Goal: Task Accomplishment & Management: Use online tool/utility

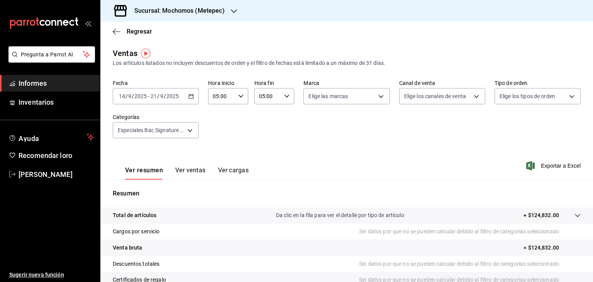
click at [191, 99] on div "[DATE] [DATE] - [DATE] [DATE]" at bounding box center [156, 96] width 86 height 16
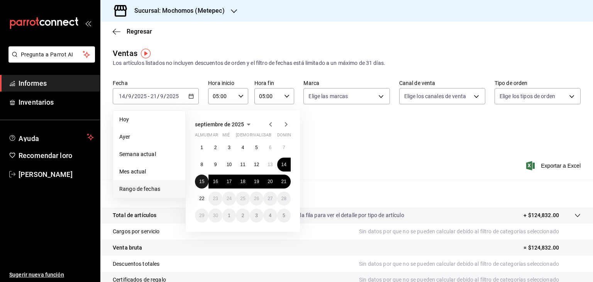
click at [202, 183] on font "15" at bounding box center [201, 181] width 5 height 5
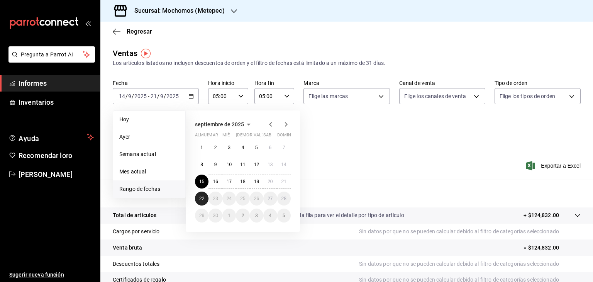
click at [204, 200] on button "22" at bounding box center [202, 199] width 14 height 14
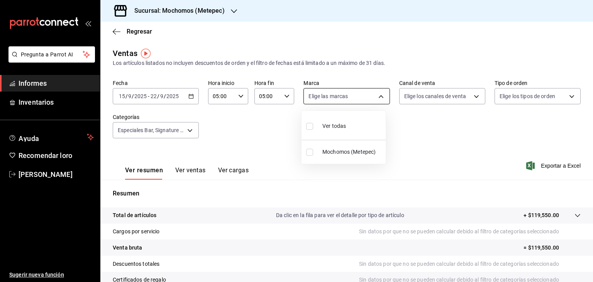
click at [373, 96] on body "Pregunta a Parrot AI Informes Inventarios Ayuda Recomendar loro [PERSON_NAME] S…" at bounding box center [296, 141] width 593 height 282
click at [340, 120] on div "Ver todas" at bounding box center [326, 125] width 40 height 17
type input "2365f74e-aa6b-4392-bdf2-72765591bddf"
checkbox input "true"
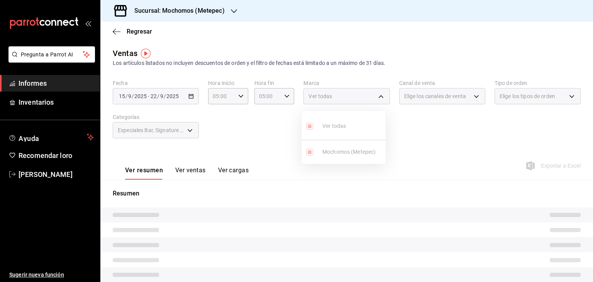
click at [185, 126] on div at bounding box center [296, 141] width 593 height 282
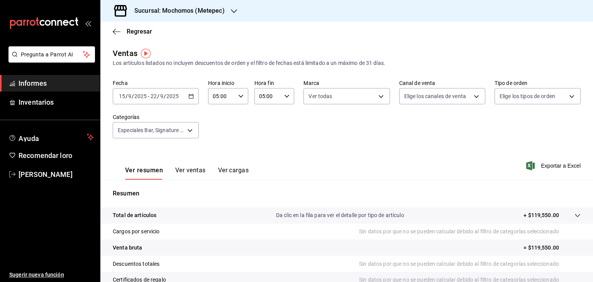
click at [185, 126] on body "Pregunta a Parrot AI Informes Inventarios Ayuda Recomendar loro [PERSON_NAME] S…" at bounding box center [296, 141] width 593 height 282
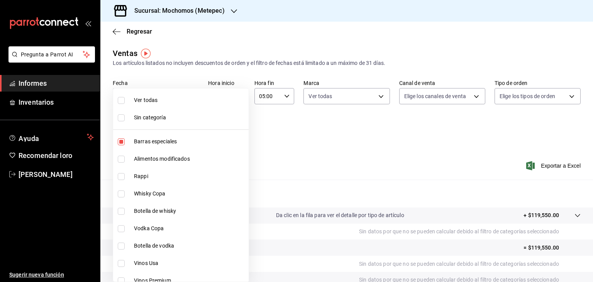
click at [154, 98] on font "Ver todas" at bounding box center [146, 100] width 24 height 6
type input "c9cbc288-c827-488d-81f5-370afefb1912,46081463-7037-4dd2-a9ab-e56ff6a8fa7c,bf958…"
checkbox input "true"
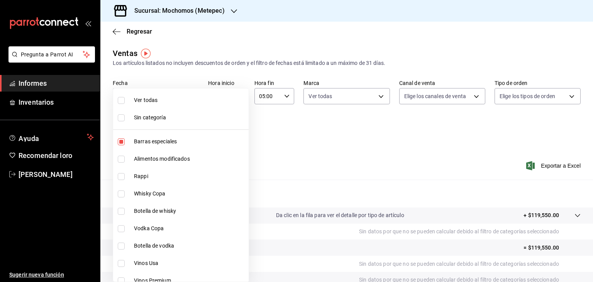
checkbox input "true"
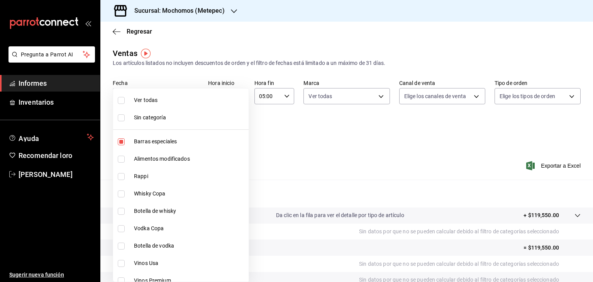
checkbox input "true"
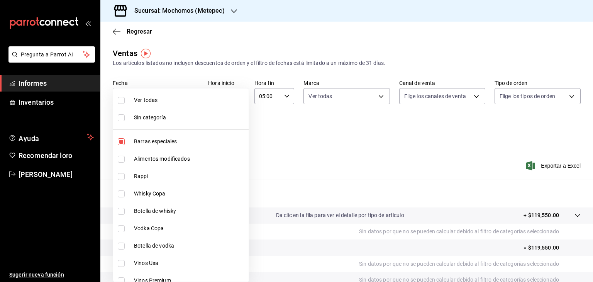
checkbox input "true"
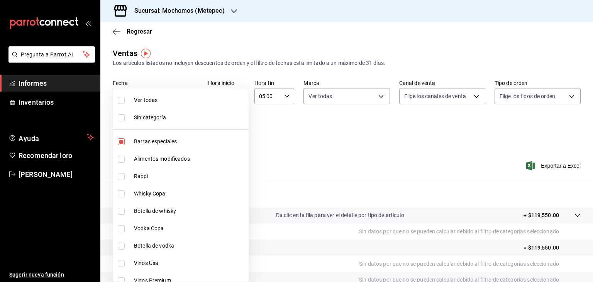
checkbox input "true"
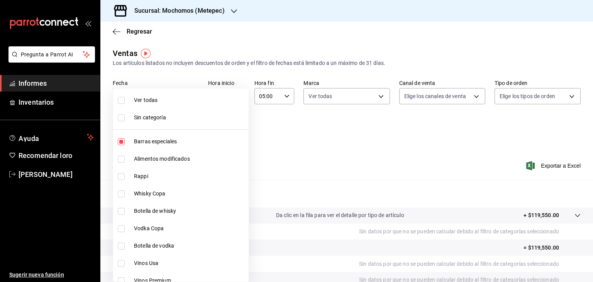
checkbox input "true"
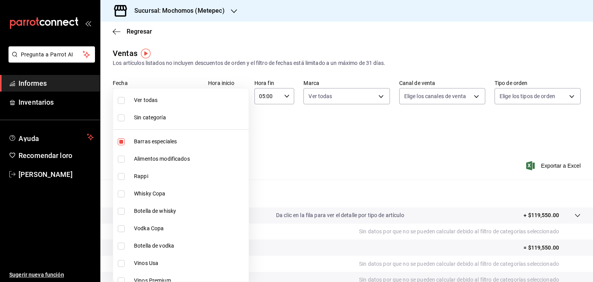
checkbox input "true"
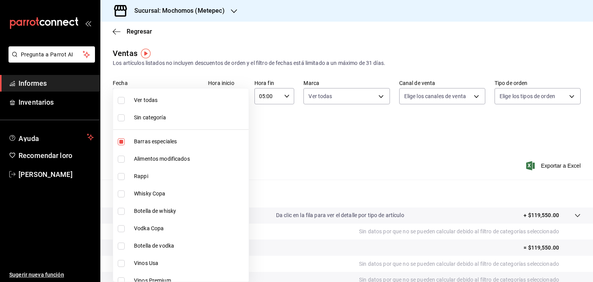
checkbox input "true"
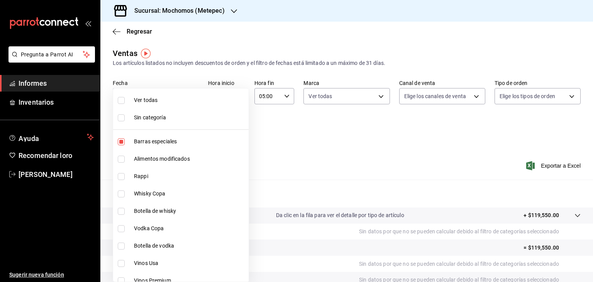
checkbox input "true"
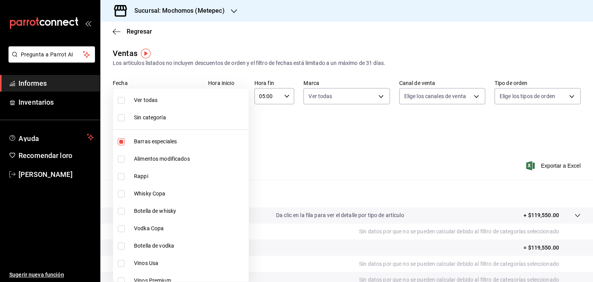
checkbox input "true"
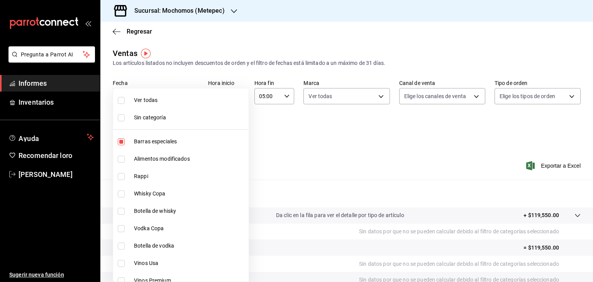
checkbox input "true"
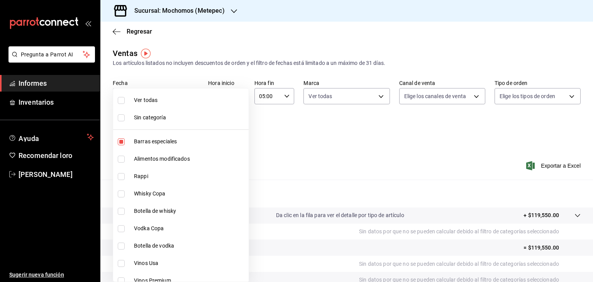
checkbox input "true"
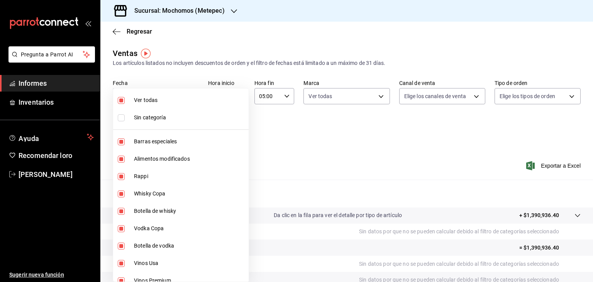
click at [456, 98] on div at bounding box center [296, 141] width 593 height 282
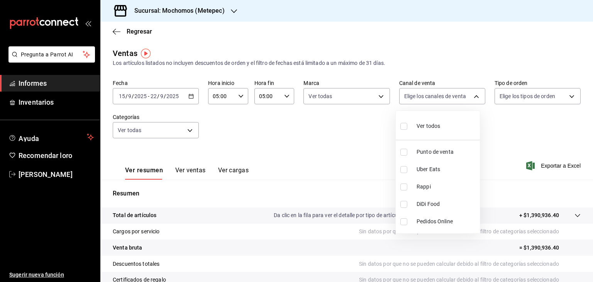
click at [456, 98] on body "Pregunta a Parrot AI Informes Inventarios Ayuda Recomendar loro [PERSON_NAME] S…" at bounding box center [296, 141] width 593 height 282
click at [401, 130] on label at bounding box center [405, 125] width 10 height 11
click at [401, 130] on input "checkbox" at bounding box center [403, 126] width 7 height 7
checkbox input "false"
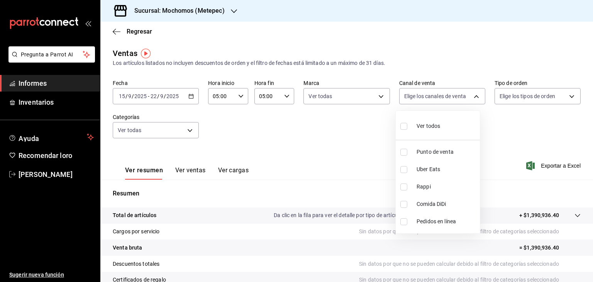
checkbox input "false"
click at [405, 125] on input "checkbox" at bounding box center [403, 126] width 7 height 7
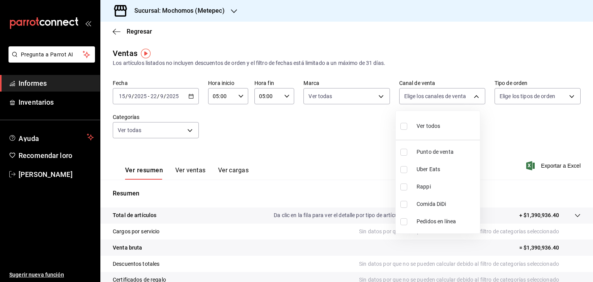
checkbox input "true"
type input "PARROT,UBER_EATS,RAPPI,DIDI_FOOD,ONLINE"
checkbox input "true"
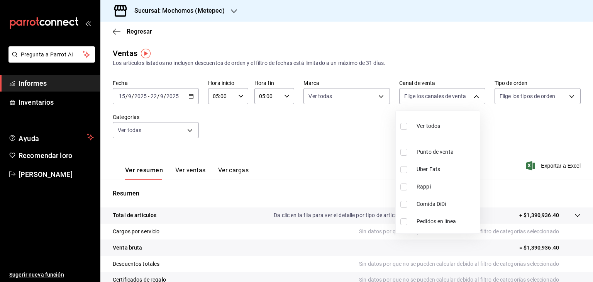
checkbox input "true"
click at [533, 92] on div at bounding box center [296, 141] width 593 height 282
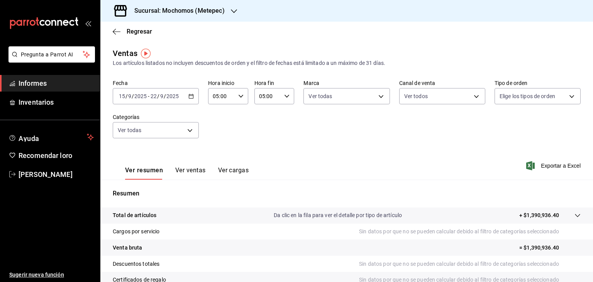
click at [533, 92] on body "Pregunta a Parrot AI Informes Inventarios Ayuda Recomendar loro [PERSON_NAME] S…" at bounding box center [296, 141] width 593 height 282
click at [524, 124] on font "Ver todos" at bounding box center [523, 126] width 24 height 6
type input "3a236ed8-2e24-47ca-8e59-ead494492482,da8509e8-5fca-4f62-958e-973104937870,EXTER…"
checkbox input "true"
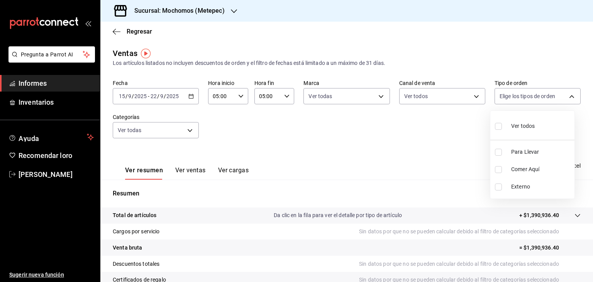
checkbox input "true"
click at [419, 149] on div at bounding box center [296, 141] width 593 height 282
click at [556, 163] on font "Exportar a Excel" at bounding box center [561, 166] width 40 height 6
click at [64, 82] on span "Informes" at bounding box center [56, 83] width 75 height 10
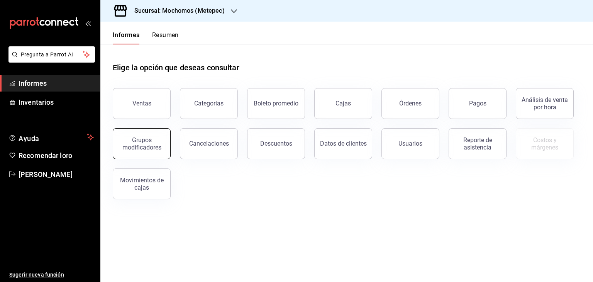
click at [160, 141] on div "Grupos modificadores" at bounding box center [142, 143] width 48 height 15
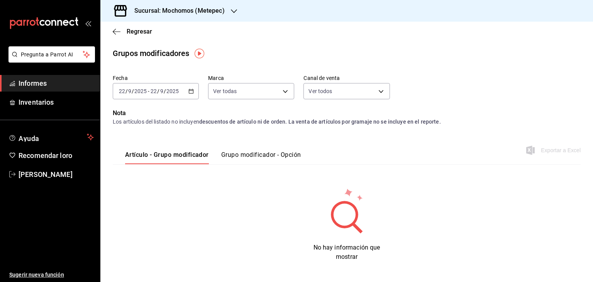
click at [192, 90] on icon "button" at bounding box center [190, 90] width 5 height 5
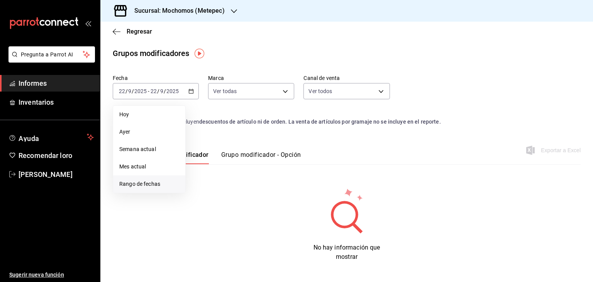
click at [151, 187] on font "Rango de fechas" at bounding box center [139, 184] width 41 height 6
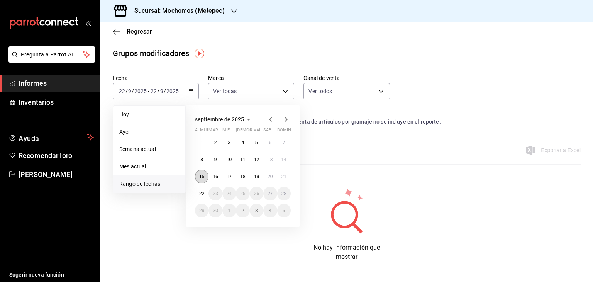
click at [204, 176] on button "15" at bounding box center [202, 177] width 14 height 14
click at [204, 189] on button "22" at bounding box center [202, 194] width 14 height 14
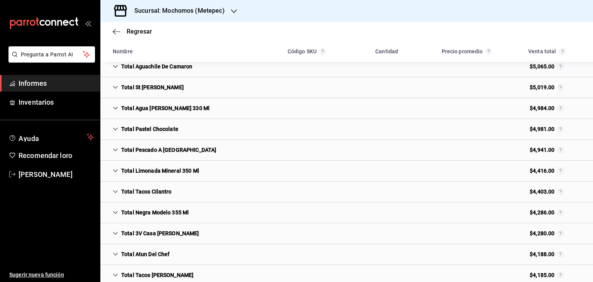
scroll to position [1546, 0]
click at [115, 168] on icon "Cell" at bounding box center [115, 170] width 5 height 5
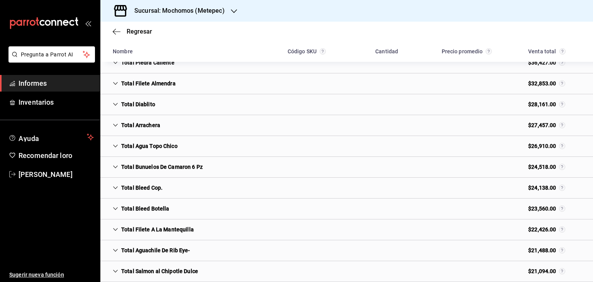
scroll to position [0, 0]
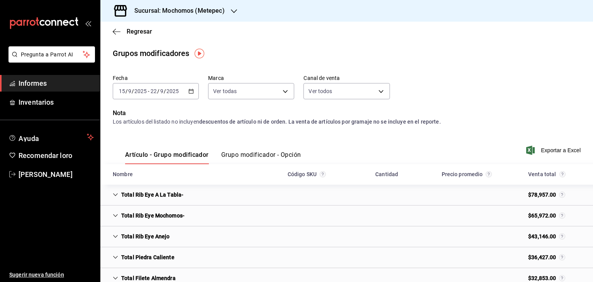
click at [257, 152] on font "Grupo modificador - Opción" at bounding box center [261, 154] width 80 height 7
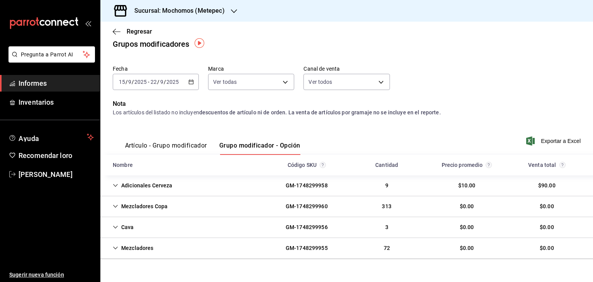
scroll to position [10, 0]
click at [197, 150] on button "Artículo - Grupo modificador" at bounding box center [166, 148] width 82 height 14
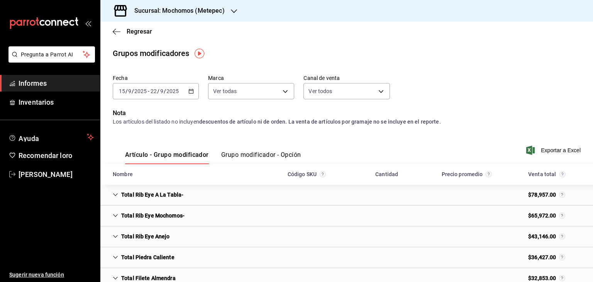
click at [261, 152] on font "Grupo modificador - Opción" at bounding box center [261, 154] width 80 height 7
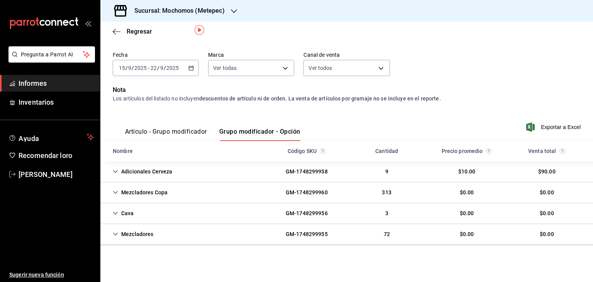
scroll to position [23, 0]
click at [161, 170] on div "Adicionales Cerveza" at bounding box center [143, 172] width 72 height 14
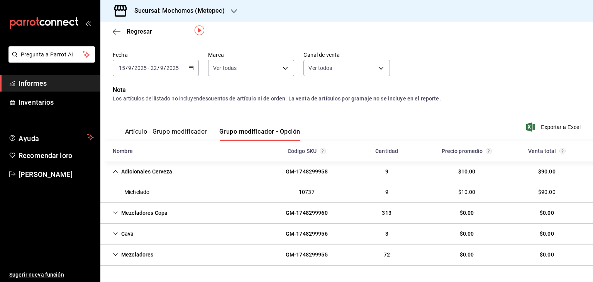
click at [146, 207] on div "Mezcladores Copa" at bounding box center [140, 213] width 67 height 14
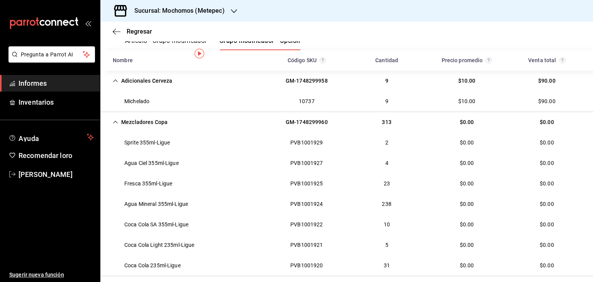
scroll to position [0, 0]
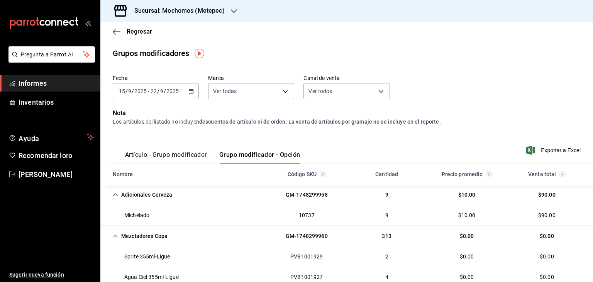
click at [168, 152] on font "Artículo - Grupo modificador" at bounding box center [166, 154] width 82 height 7
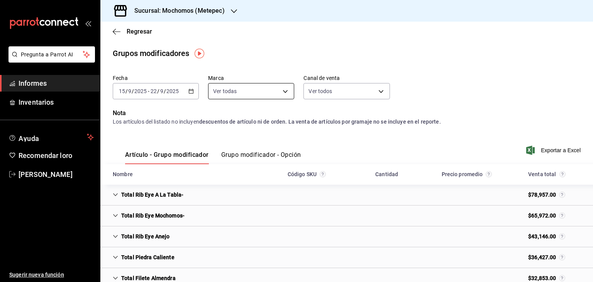
click at [275, 93] on body "Pregunta a Parrot AI Informes Inventarios Ayuda Recomendar loro [PERSON_NAME] S…" at bounding box center [296, 141] width 593 height 282
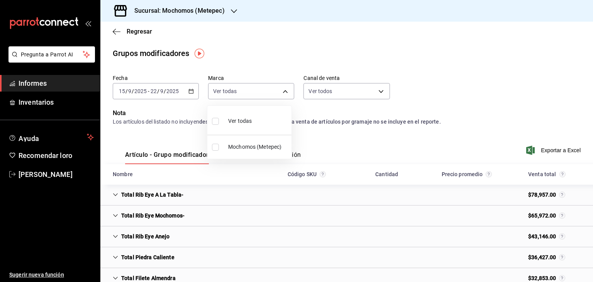
click at [264, 113] on li "Ver todas" at bounding box center [249, 120] width 84 height 23
type input "2365f74e-aa6b-4392-bdf2-72765591bddf"
checkbox input "true"
click at [335, 88] on div at bounding box center [296, 141] width 593 height 282
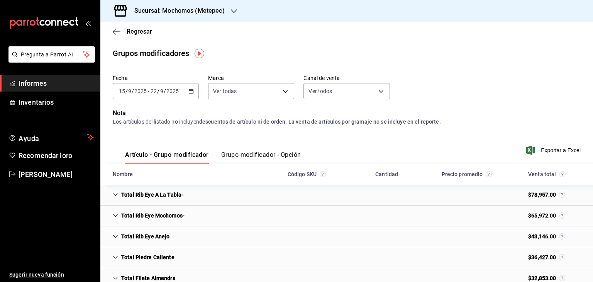
click at [335, 88] on body "Pregunta a Parrot AI Informes Inventarios Ayuda Recomendar loro [PERSON_NAME] S…" at bounding box center [296, 141] width 593 height 282
click at [332, 117] on span "Ver todos" at bounding box center [334, 121] width 24 height 8
type input "PARROT,UBER_EATS,RAPPI,DIDI_FOOD,ONLINE"
checkbox input "true"
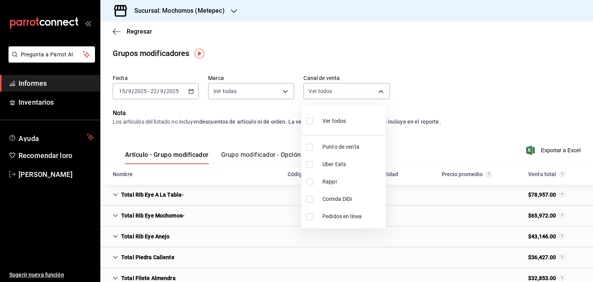
checkbox input "true"
click at [232, 175] on div at bounding box center [296, 141] width 593 height 282
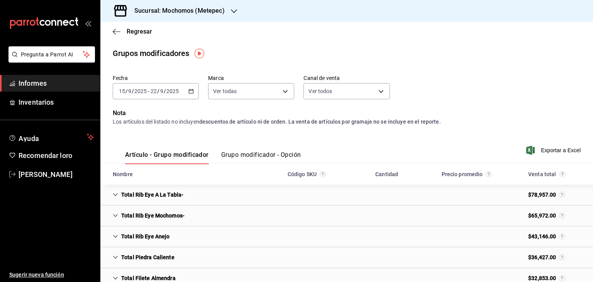
click at [243, 152] on font "Grupo modificador - Opción" at bounding box center [261, 154] width 80 height 7
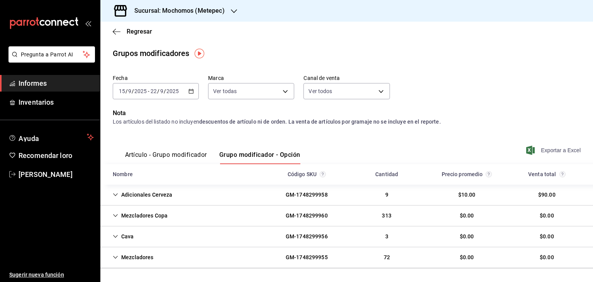
click at [533, 149] on span "Exportar a Excel" at bounding box center [554, 150] width 53 height 9
